Goal: Task Accomplishment & Management: Manage account settings

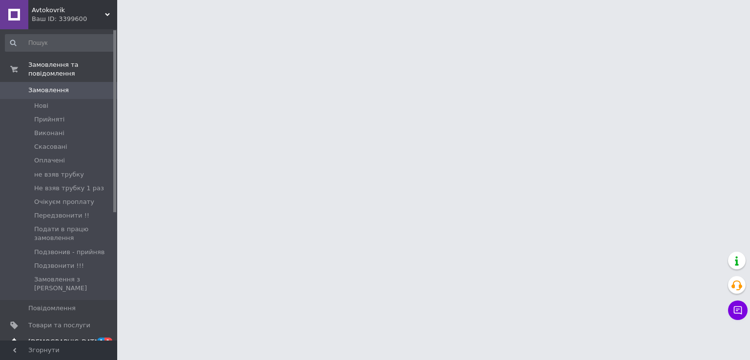
drag, startPoint x: 74, startPoint y: 305, endPoint x: 74, endPoint y: 317, distance: 11.7
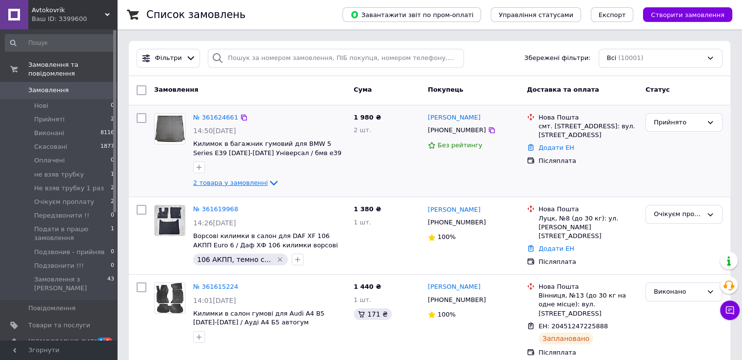
click at [254, 181] on span "2 товара у замовленні" at bounding box center [230, 182] width 75 height 7
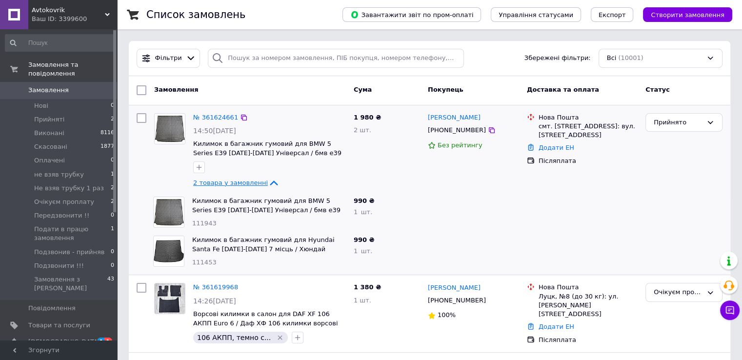
click at [254, 181] on span "2 товара у замовленні" at bounding box center [230, 182] width 75 height 7
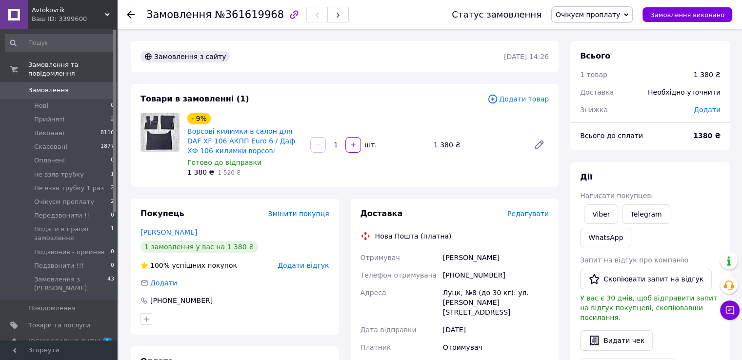
click at [455, 270] on div "[PHONE_NUMBER]" at bounding box center [496, 275] width 110 height 18
copy div "380954219954"
click at [460, 261] on div "Левак Валентин" at bounding box center [496, 258] width 110 height 18
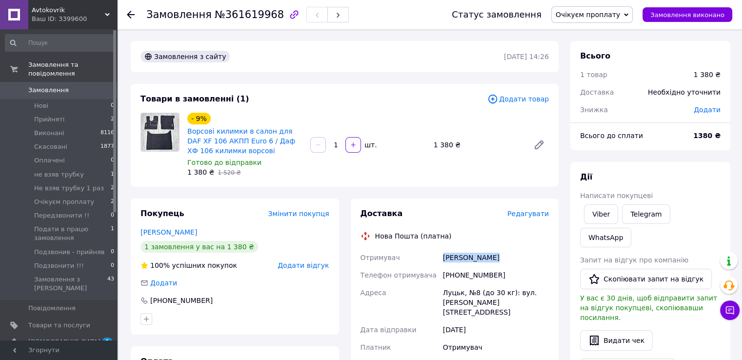
click at [460, 261] on div "Левак Валентин" at bounding box center [496, 258] width 110 height 18
copy div "Левак Валентин"
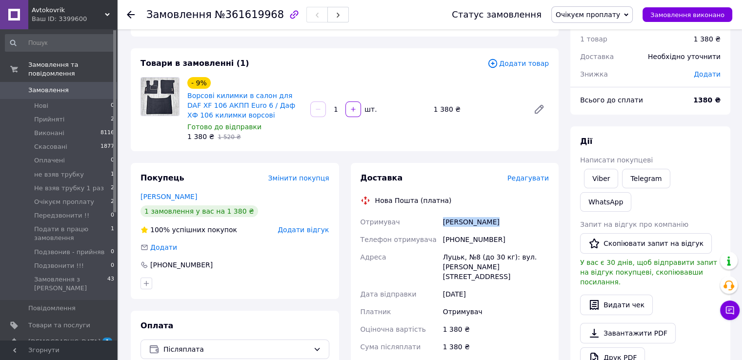
scroll to position [98, 0]
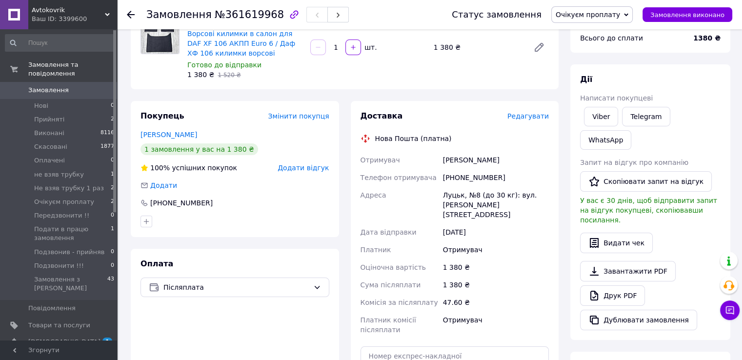
click at [440, 334] on div "Доставка Редагувати Нова Пошта (платна) Отримувач Левак Валентин Телефон отриму…" at bounding box center [455, 272] width 189 height 322
drag, startPoint x: 439, startPoint y: 335, endPoint x: 438, endPoint y: 340, distance: 5.0
click at [439, 336] on div "Доставка Редагувати Нова Пошта (платна) Отримувач Левак Валентин Телефон отриму…" at bounding box center [455, 272] width 189 height 322
click at [438, 346] on input "text" at bounding box center [455, 356] width 189 height 20
paste input "20451247267090"
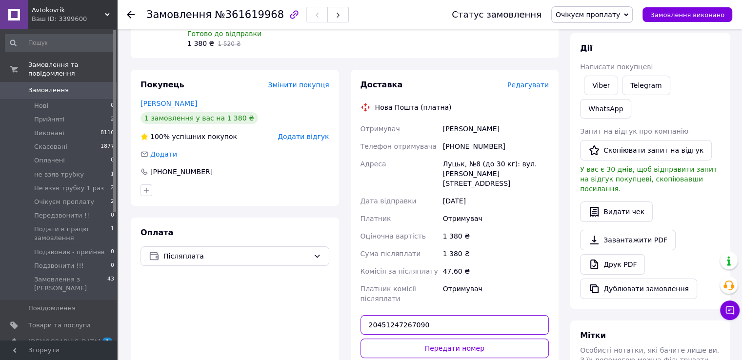
scroll to position [146, 0]
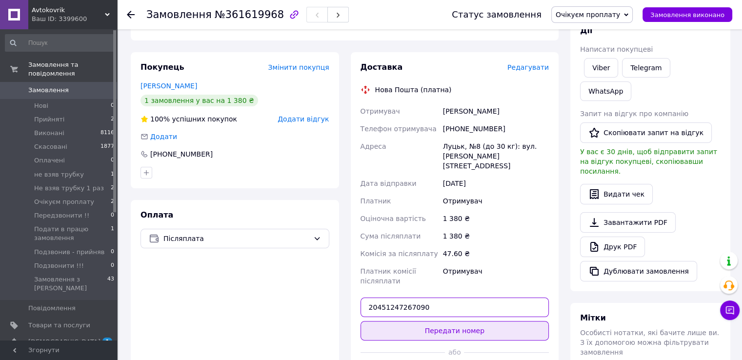
type input "20451247267090"
click at [443, 324] on button "Передати номер" at bounding box center [455, 331] width 189 height 20
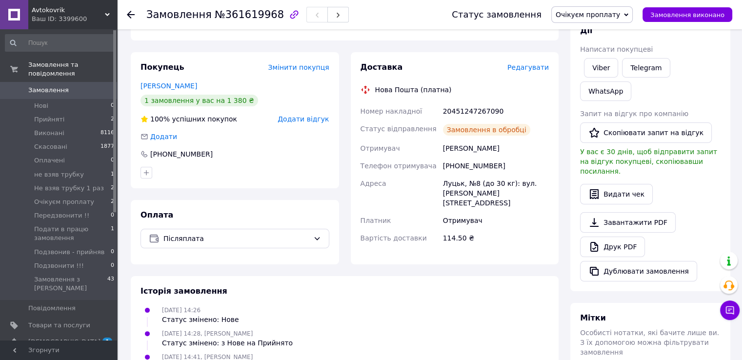
click at [620, 16] on span "Очікуєм проплату" at bounding box center [588, 15] width 64 height 8
click at [622, 42] on li "Виконано" at bounding box center [605, 48] width 106 height 15
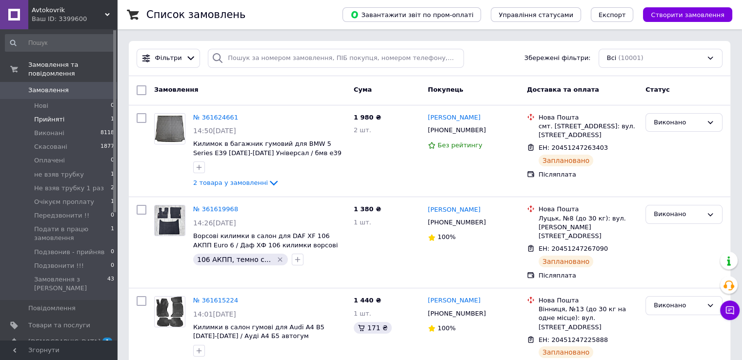
click at [97, 113] on li "Прийняті 1" at bounding box center [60, 120] width 120 height 14
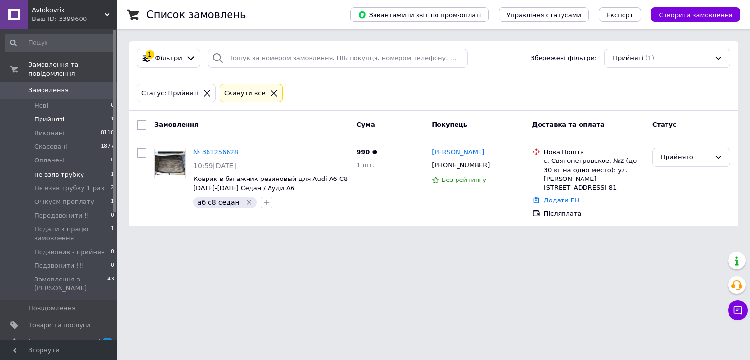
click at [78, 170] on li "не взяв трубку 1" at bounding box center [60, 175] width 120 height 14
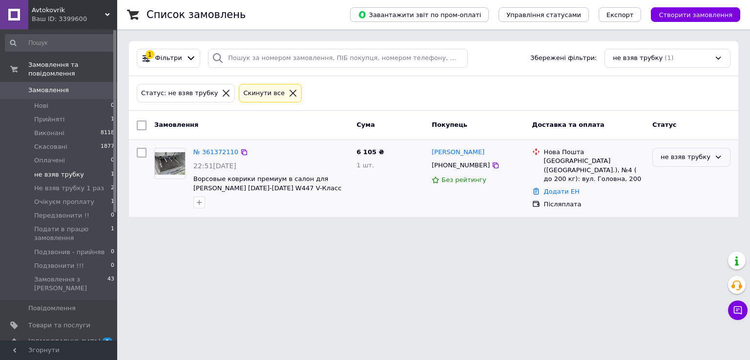
click at [680, 156] on div "не взяв трубку" at bounding box center [685, 157] width 50 height 10
click at [669, 211] on li "Скасовано" at bounding box center [690, 213] width 77 height 18
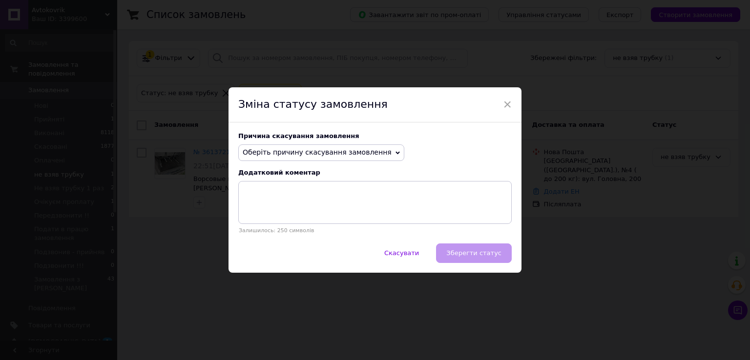
click at [511, 103] on div "Зміна статусу замовлення" at bounding box center [374, 104] width 293 height 35
click at [509, 104] on span "×" at bounding box center [507, 104] width 9 height 17
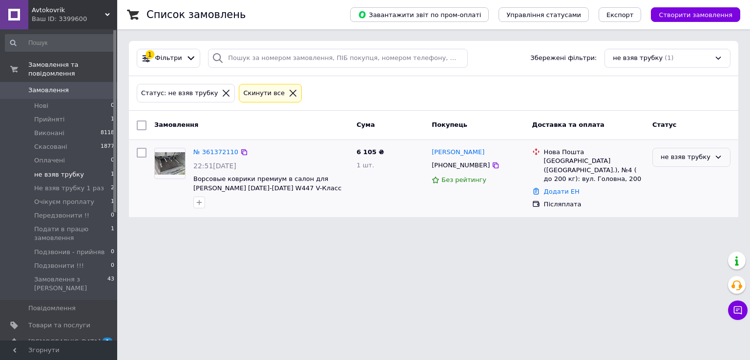
click at [692, 169] on div "не взяв трубку" at bounding box center [691, 178] width 86 height 69
click at [682, 153] on div "не взяв трубку" at bounding box center [685, 157] width 50 height 10
click at [670, 192] on li "Виконано" at bounding box center [690, 195] width 77 height 18
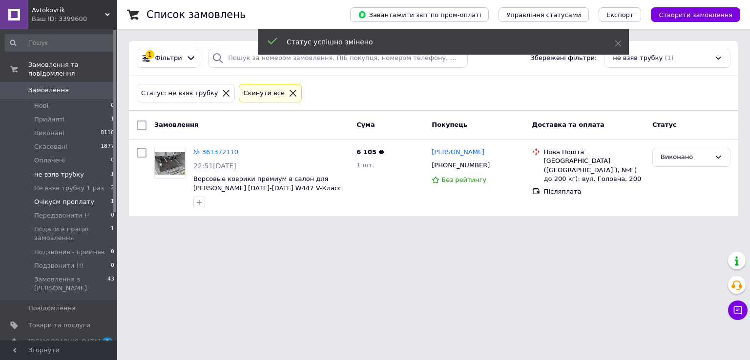
click at [100, 195] on li "Очікуєм проплату 1" at bounding box center [60, 202] width 120 height 14
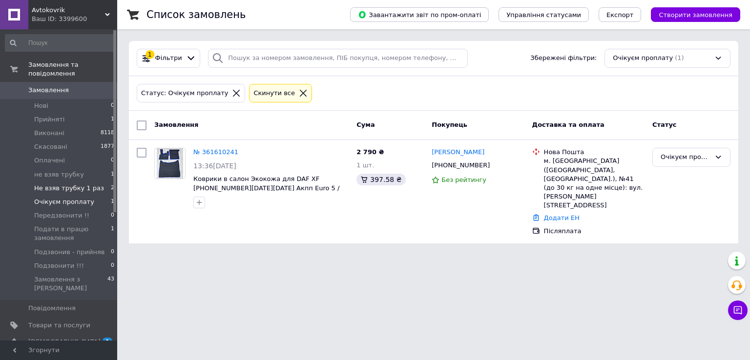
click at [82, 184] on span "Не взяв трубку 1 раз" at bounding box center [69, 188] width 70 height 9
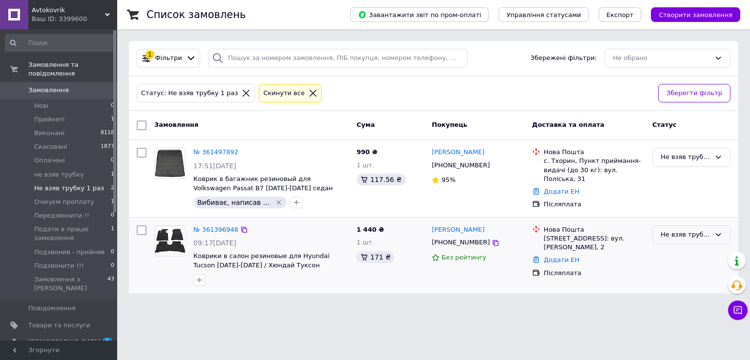
click at [662, 225] on div "Не взяв трубку 1 раз" at bounding box center [691, 234] width 78 height 19
click at [675, 290] on li "Скасовано" at bounding box center [690, 291] width 77 height 18
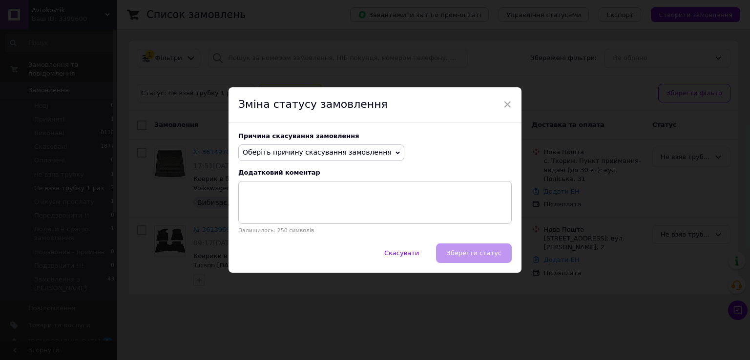
click at [326, 146] on span "Оберіть причину скасування замовлення" at bounding box center [321, 152] width 166 height 17
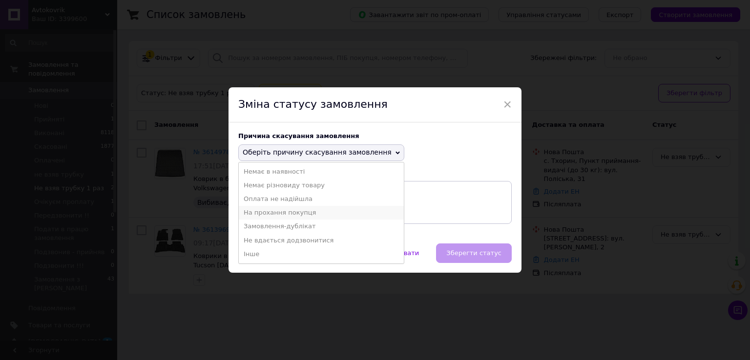
click at [280, 213] on li "На прохання покупця" at bounding box center [321, 213] width 165 height 14
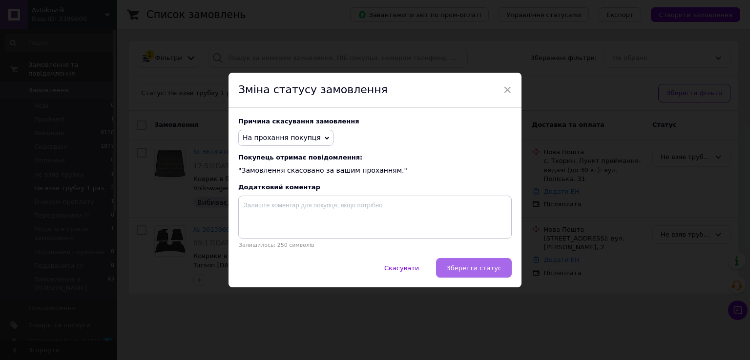
click at [455, 263] on button "Зберегти статус" at bounding box center [474, 268] width 76 height 20
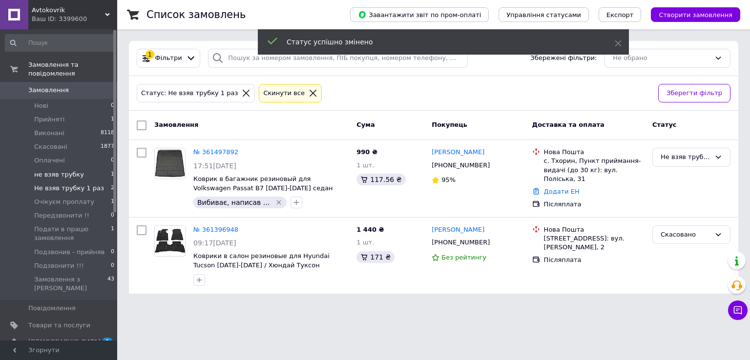
click at [90, 168] on li "не взяв трубку 1" at bounding box center [60, 175] width 120 height 14
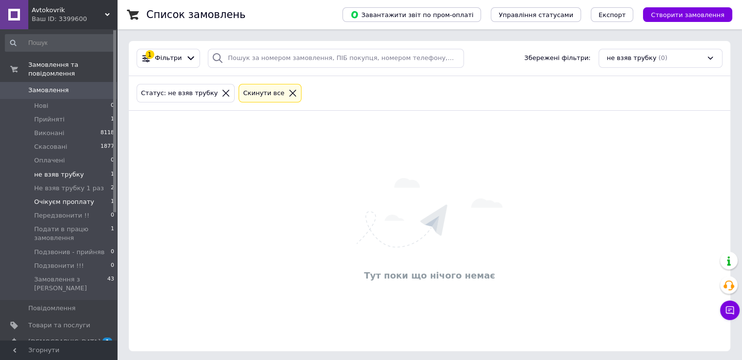
click at [107, 195] on li "Очікуєм проплату 1" at bounding box center [60, 202] width 120 height 14
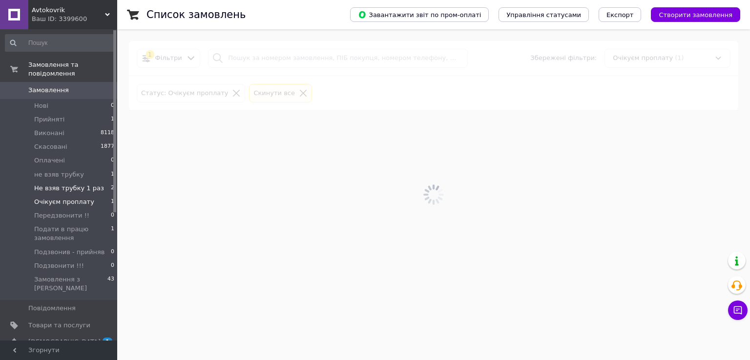
click at [108, 182] on li "Не взяв трубку 1 раз 2" at bounding box center [60, 189] width 120 height 14
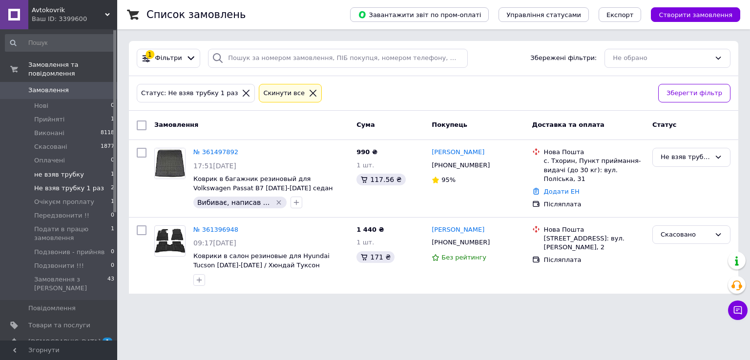
click at [102, 170] on li "не взяв трубку 1" at bounding box center [60, 175] width 120 height 14
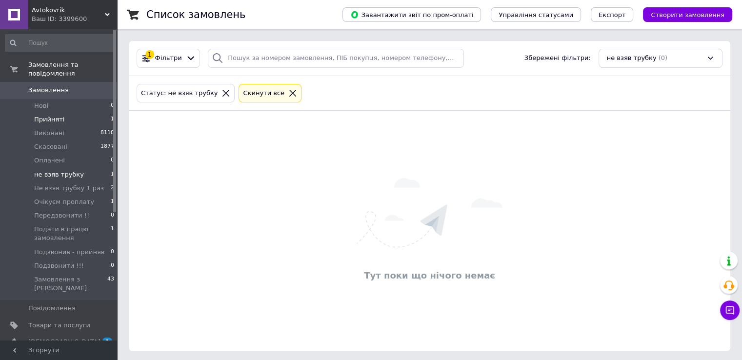
click at [80, 116] on li "Прийняті 1" at bounding box center [60, 120] width 120 height 14
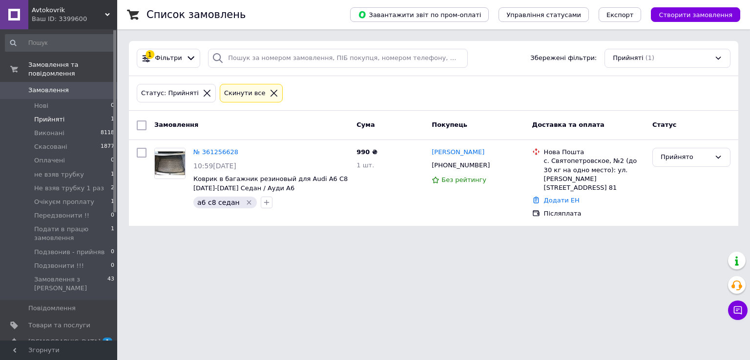
click at [73, 86] on span "Замовлення" at bounding box center [59, 90] width 62 height 9
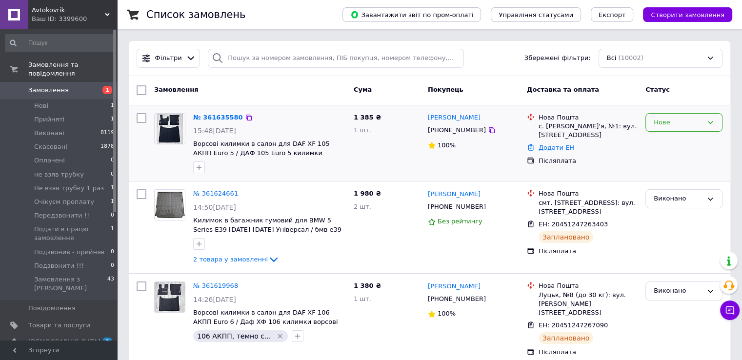
click at [694, 123] on div "Нове" at bounding box center [678, 123] width 49 height 10
click at [679, 136] on li "Прийнято" at bounding box center [684, 143] width 76 height 18
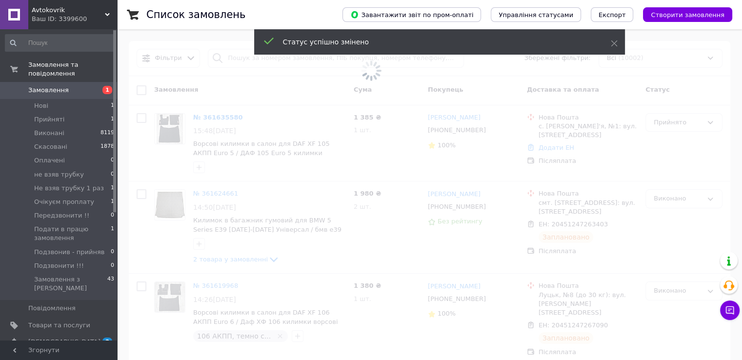
drag, startPoint x: 564, startPoint y: 129, endPoint x: 262, endPoint y: 86, distance: 304.6
click at [262, 86] on span at bounding box center [371, 70] width 742 height 141
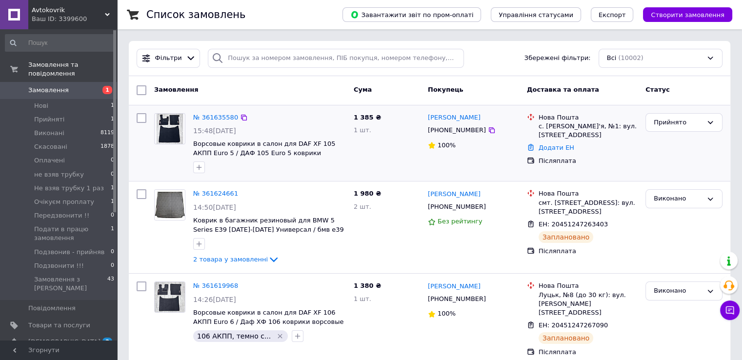
click at [202, 173] on div at bounding box center [199, 168] width 12 height 12
click at [201, 169] on icon "button" at bounding box center [199, 167] width 8 height 8
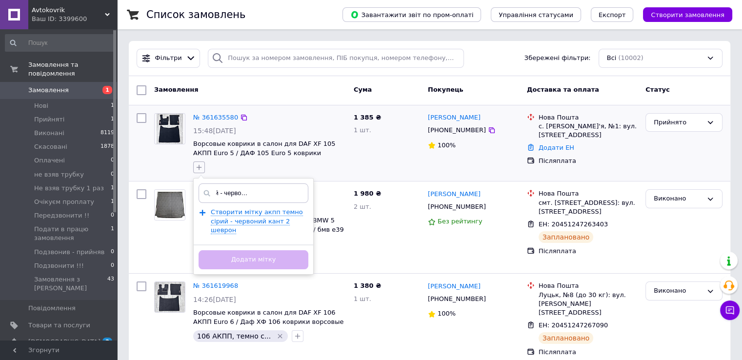
scroll to position [0, 51]
type input "акпп темно сірий - червоний кант 2 шеврона"
click at [235, 221] on span "Створити мітку акпп темно сірий - червоний кант 2 шеврона" at bounding box center [257, 220] width 92 height 25
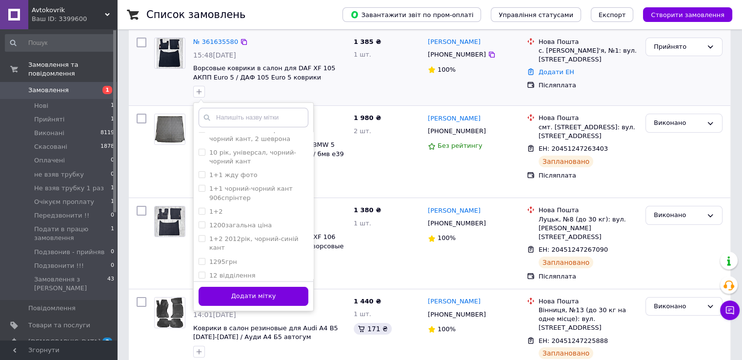
scroll to position [98, 0]
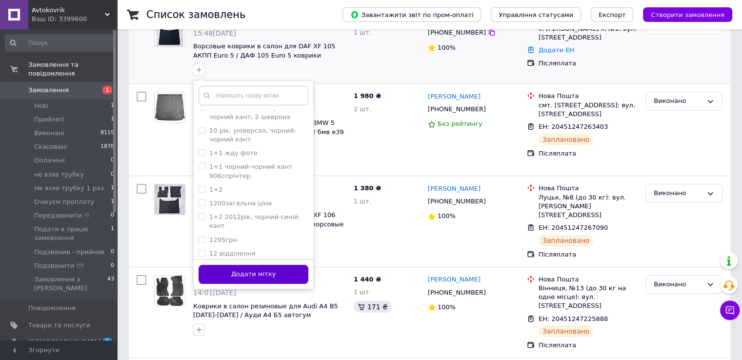
click at [284, 281] on button "Додати мітку" at bounding box center [254, 274] width 110 height 19
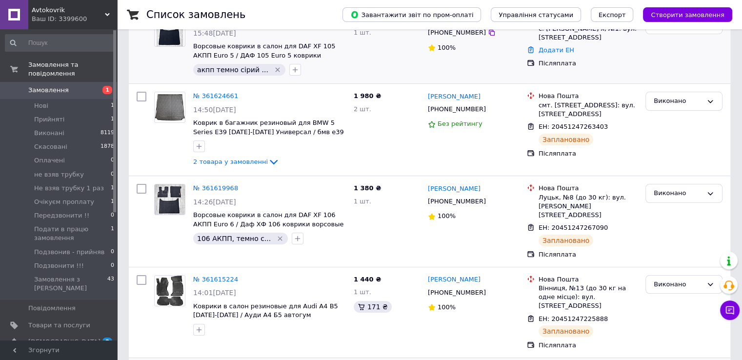
scroll to position [0, 0]
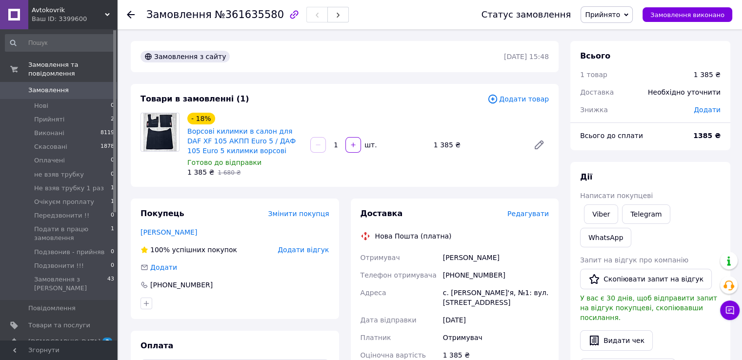
click at [465, 258] on div "Горбенко Богдан" at bounding box center [496, 258] width 110 height 18
copy div "Горбенко Богдан"
click at [464, 276] on div "[PHONE_NUMBER]" at bounding box center [496, 275] width 110 height 18
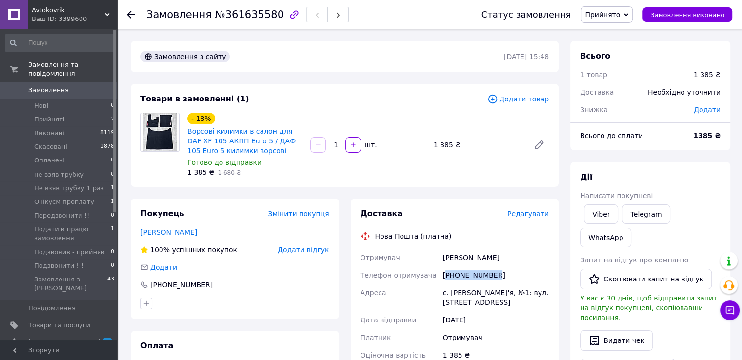
click at [464, 276] on div "[PHONE_NUMBER]" at bounding box center [496, 275] width 110 height 18
copy div "380968852857"
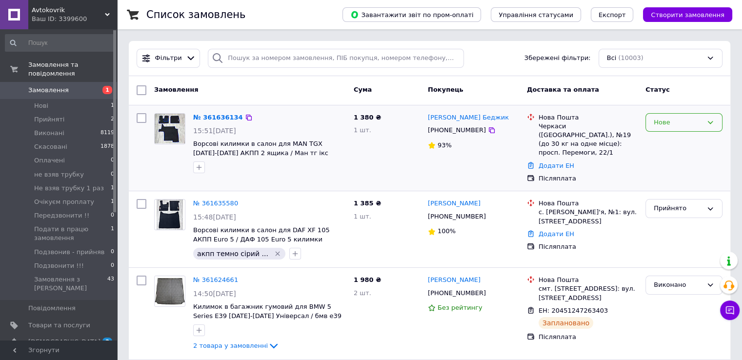
click at [695, 125] on div "Нове" at bounding box center [678, 123] width 49 height 10
click at [666, 144] on li "Прийнято" at bounding box center [684, 143] width 76 height 18
click at [488, 129] on icon at bounding box center [492, 130] width 8 height 8
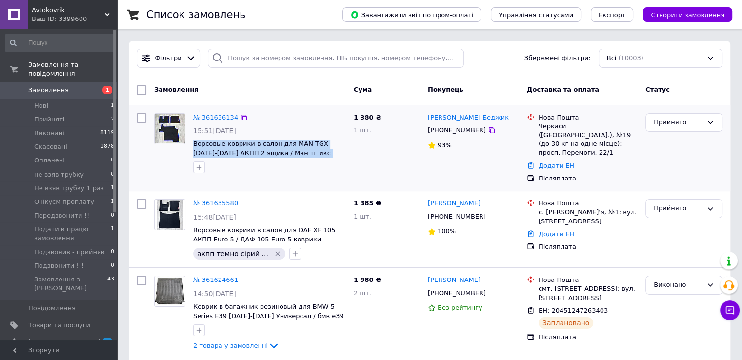
drag, startPoint x: 192, startPoint y: 143, endPoint x: 342, endPoint y: 153, distance: 150.6
click at [342, 153] on div "№ 361636134 15:51, 12.09.2025 Ворсовые коврики в салон для MAN TGX 2007-2017 АК…" at bounding box center [269, 143] width 161 height 68
copy span "Ворсовые коврики в салон для MAN TGX 2007-2017 АКПП 2 ящика / Ман тг икс коврик…"
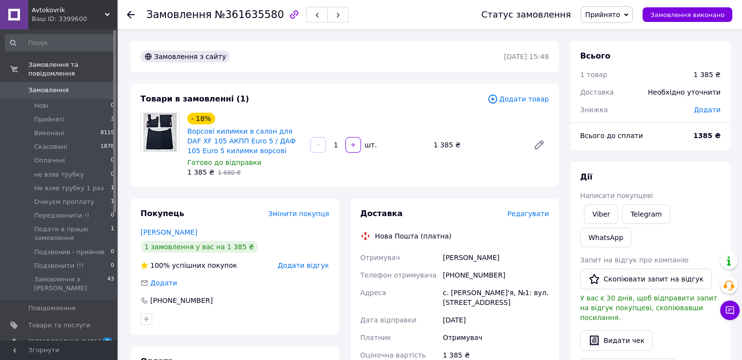
click at [457, 258] on div "[PERSON_NAME]" at bounding box center [496, 258] width 110 height 18
click at [459, 258] on div "[PERSON_NAME]" at bounding box center [496, 258] width 110 height 18
copy div "[PERSON_NAME]"
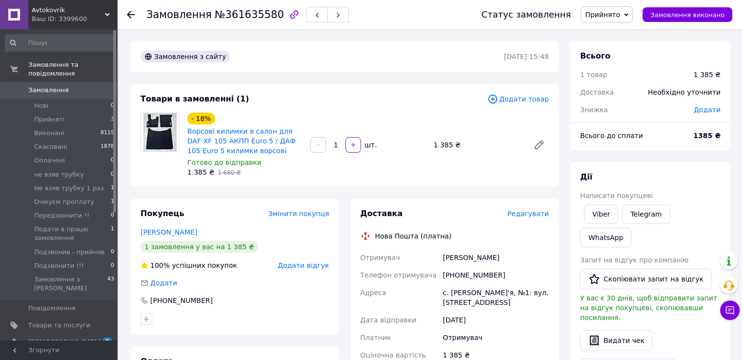
click at [451, 274] on div "[PHONE_NUMBER]" at bounding box center [496, 275] width 110 height 18
copy div "380968852857"
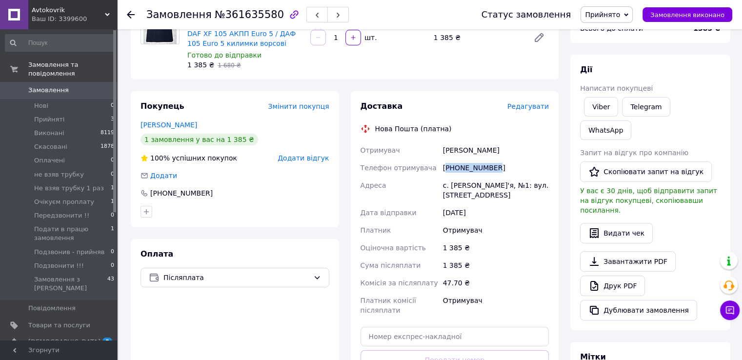
scroll to position [146, 0]
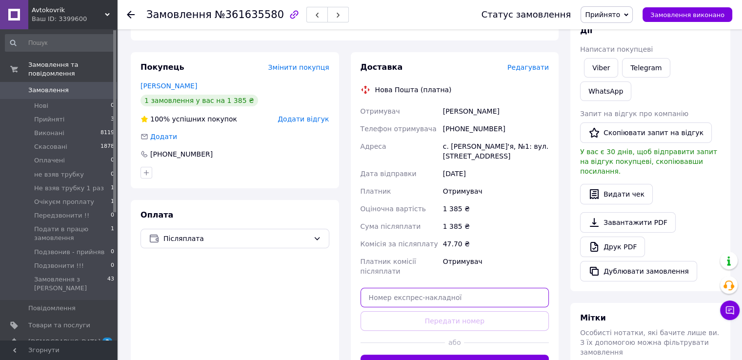
click at [392, 291] on input "text" at bounding box center [455, 298] width 189 height 20
paste input "20451247305233"
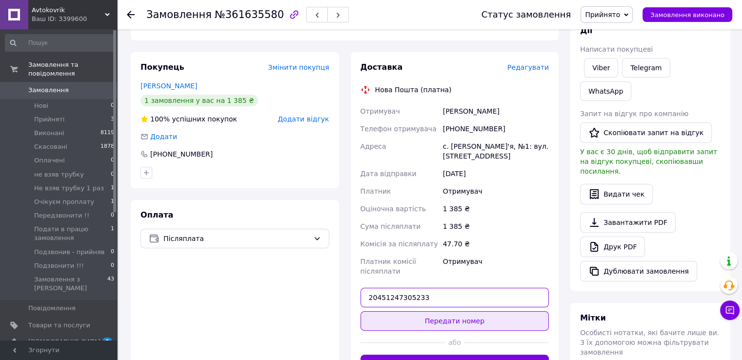
type input "20451247305233"
click at [392, 320] on button "Передати номер" at bounding box center [455, 321] width 189 height 20
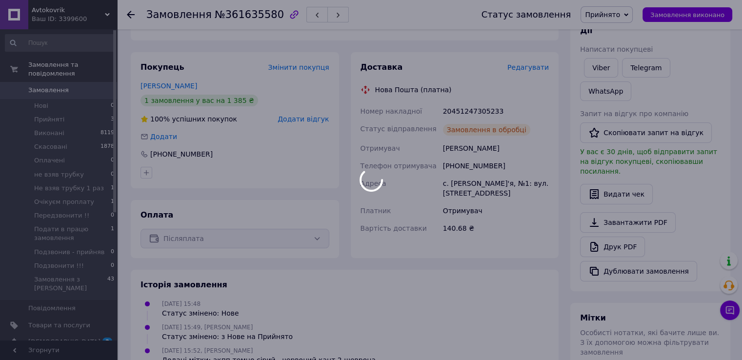
click at [614, 18] on body "Avtokovrik Ваш ID: 3399600 Сайт Avtokovrik Кабінет покупця Перевірити стан сист…" at bounding box center [371, 204] width 742 height 701
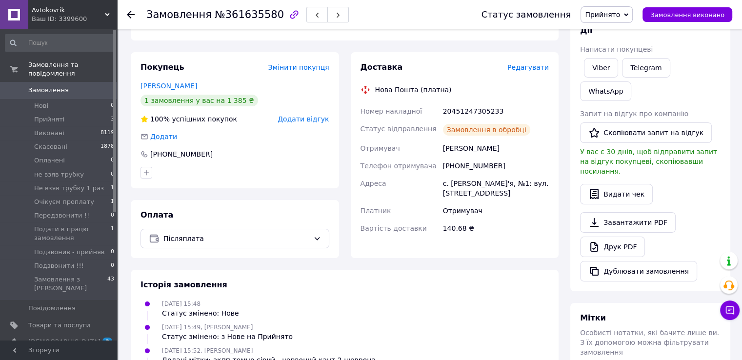
click at [614, 17] on span "Прийнято" at bounding box center [602, 15] width 35 height 8
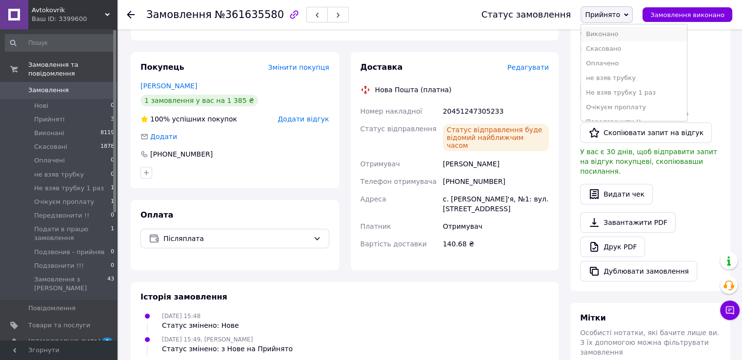
click at [616, 34] on li "Виконано" at bounding box center [634, 34] width 106 height 15
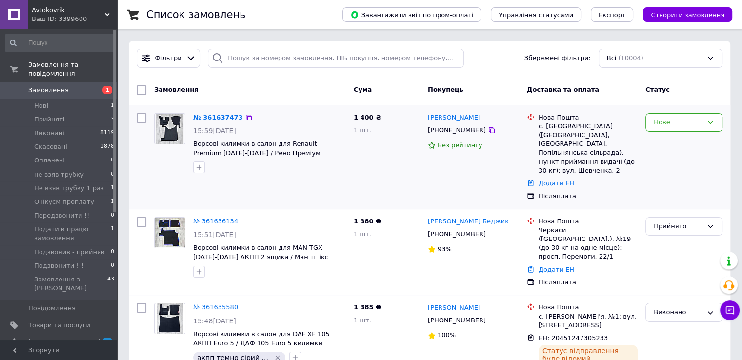
click at [644, 126] on div "Нове" at bounding box center [684, 157] width 85 height 96
click at [660, 124] on div "Нове" at bounding box center [678, 123] width 49 height 10
click at [662, 136] on li "Прийнято" at bounding box center [684, 143] width 76 height 18
click at [489, 129] on icon at bounding box center [492, 130] width 6 height 6
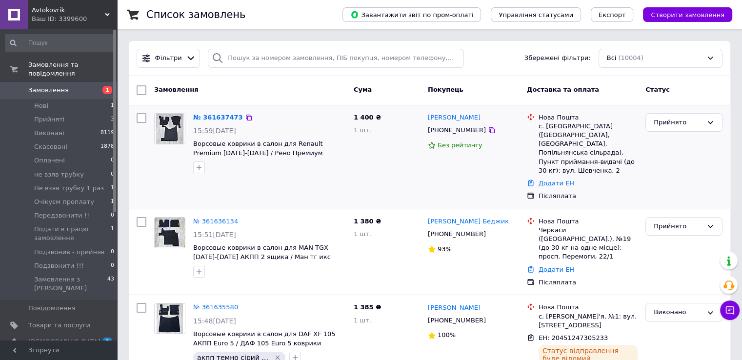
click at [489, 161] on div "Наталія Ющук +380979105644 Без рейтингу" at bounding box center [473, 157] width 99 height 96
drag, startPoint x: 190, startPoint y: 142, endPoint x: 284, endPoint y: 157, distance: 94.4
click at [284, 157] on div "№ 361637473 15:59, 12.09.2025 Ворсовые коврики в салон для Renault Premium 2006…" at bounding box center [269, 143] width 161 height 68
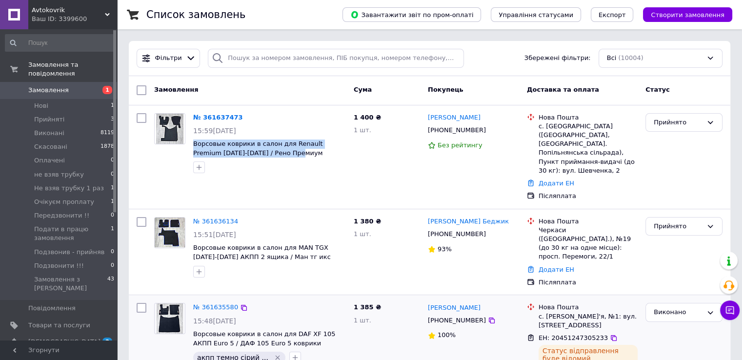
copy span "Ворсовые коврики в салон для Renault Premium [DATE]-[DATE] / Рено Премиум"
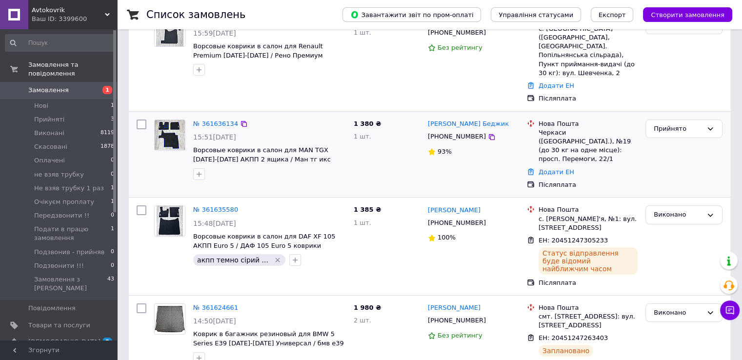
click at [276, 119] on div "№ 361636134" at bounding box center [269, 124] width 155 height 11
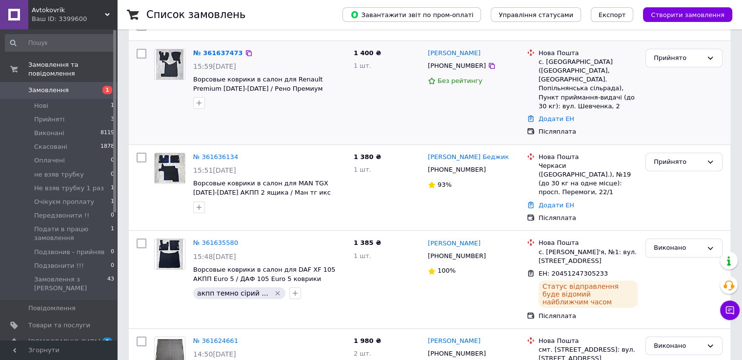
scroll to position [49, 0]
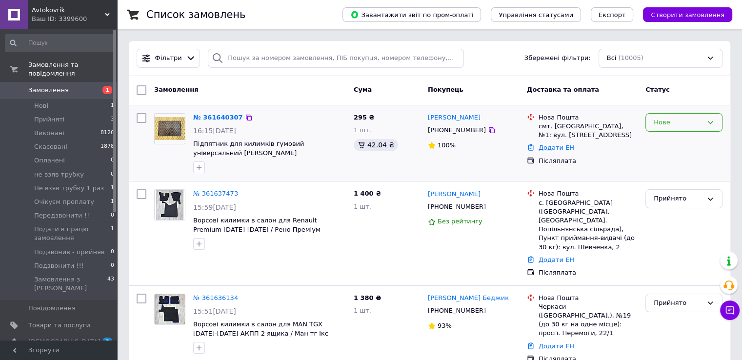
click at [668, 113] on div "Нове" at bounding box center [684, 122] width 77 height 19
drag, startPoint x: 655, startPoint y: 141, endPoint x: 474, endPoint y: 202, distance: 191.1
click at [656, 141] on li "Прийнято" at bounding box center [684, 143] width 76 height 18
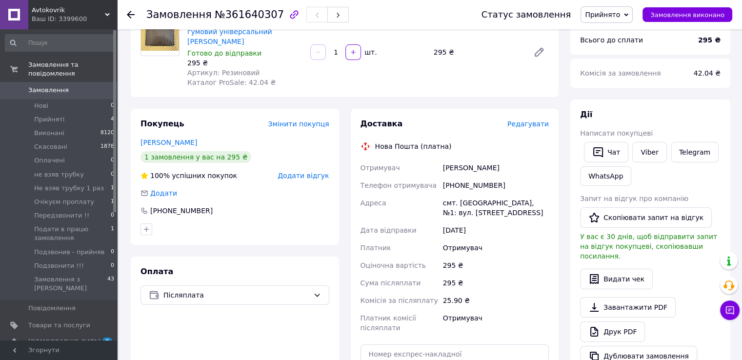
scroll to position [98, 0]
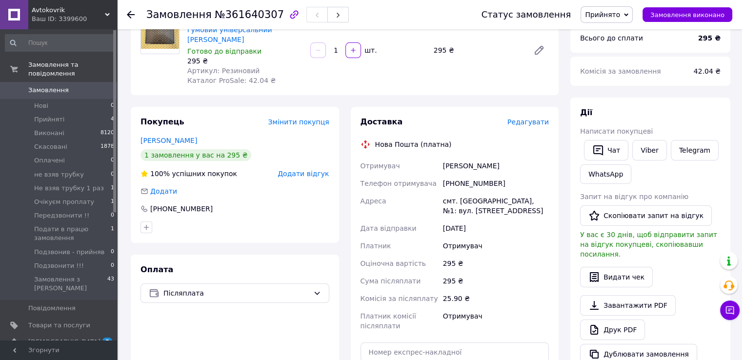
click at [613, 11] on span "Прийнято" at bounding box center [602, 15] width 35 height 8
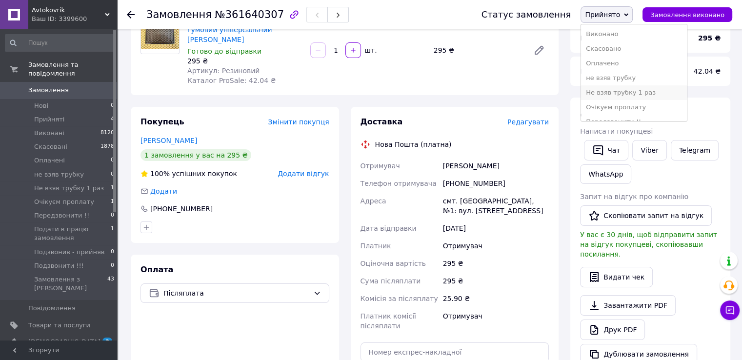
scroll to position [49, 0]
click at [619, 90] on li "Подати в працю замовлення" at bounding box center [634, 88] width 106 height 15
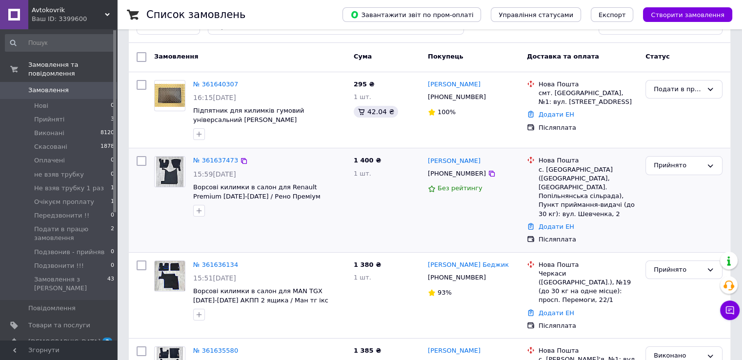
scroll to position [49, 0]
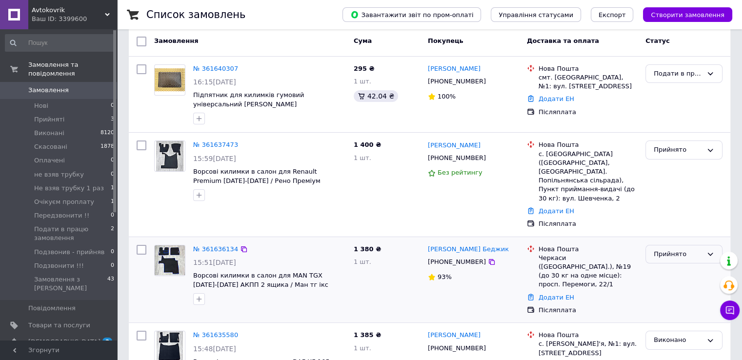
click at [663, 250] on div "Прийнято" at bounding box center [684, 254] width 77 height 19
click at [662, 316] on li "Очікуєм проплату" at bounding box center [684, 325] width 76 height 18
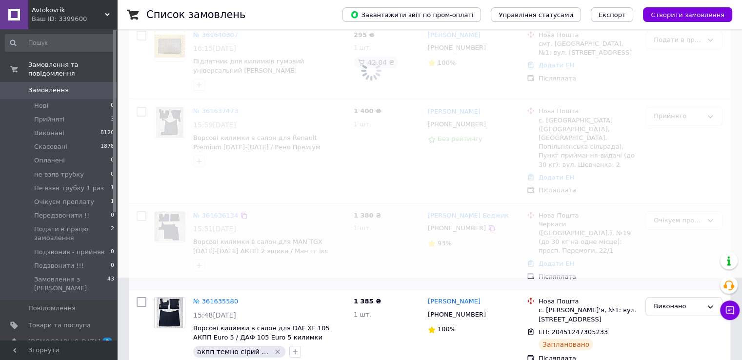
scroll to position [98, 0]
